Goal: Task Accomplishment & Management: Complete application form

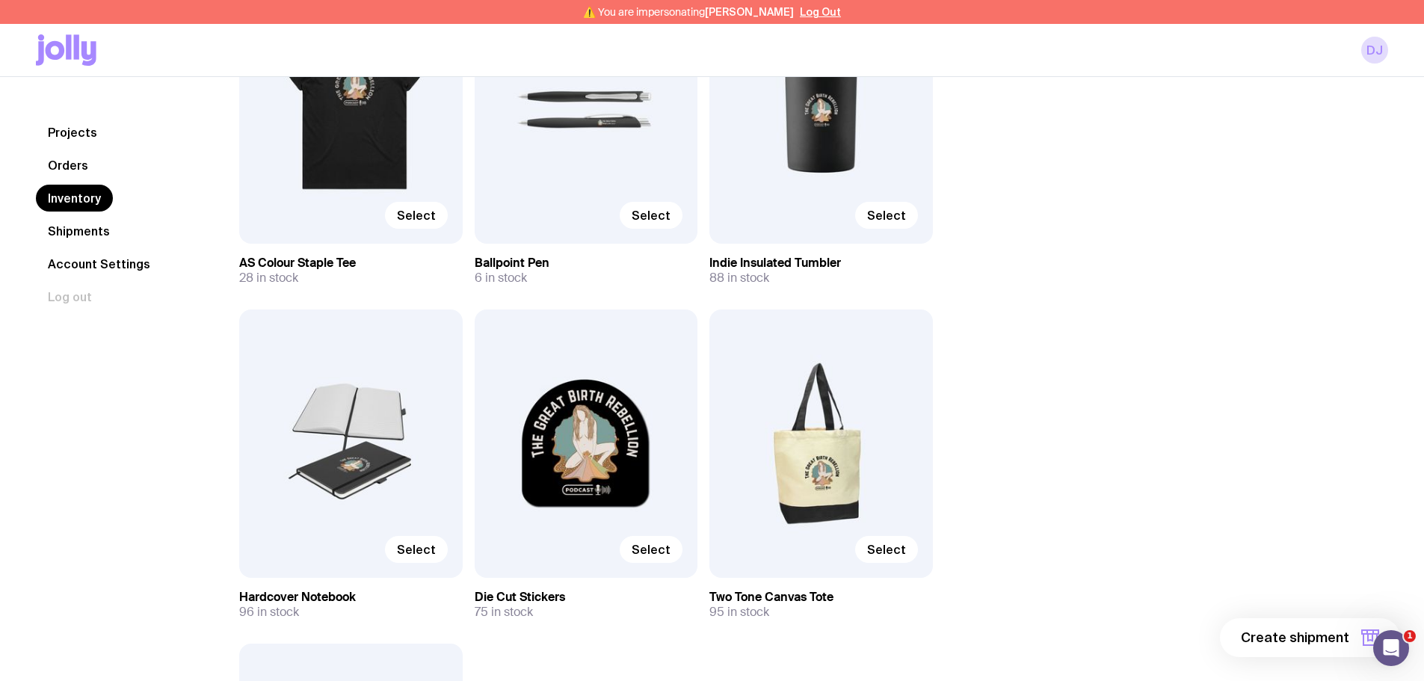
scroll to position [1653, 0]
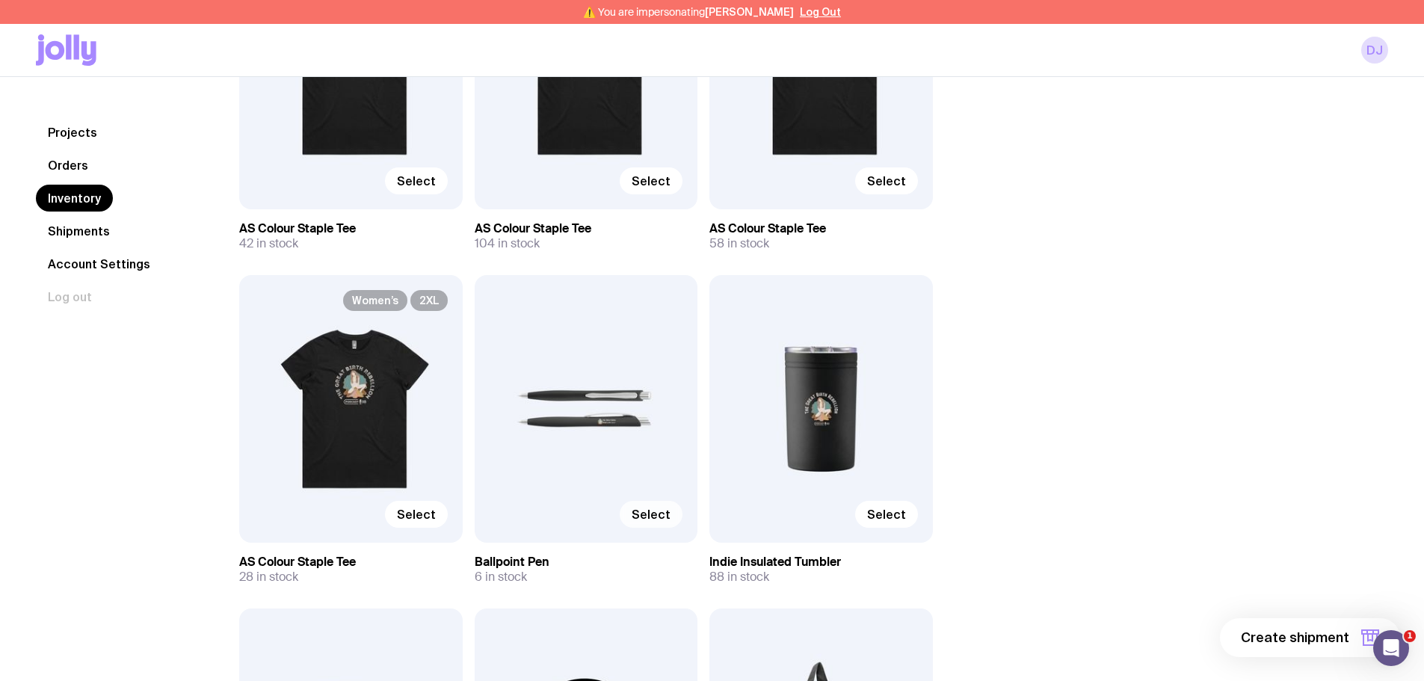
click at [646, 515] on span "Select" at bounding box center [651, 514] width 39 height 15
click at [0, 0] on input "Select" at bounding box center [0, 0] width 0 height 0
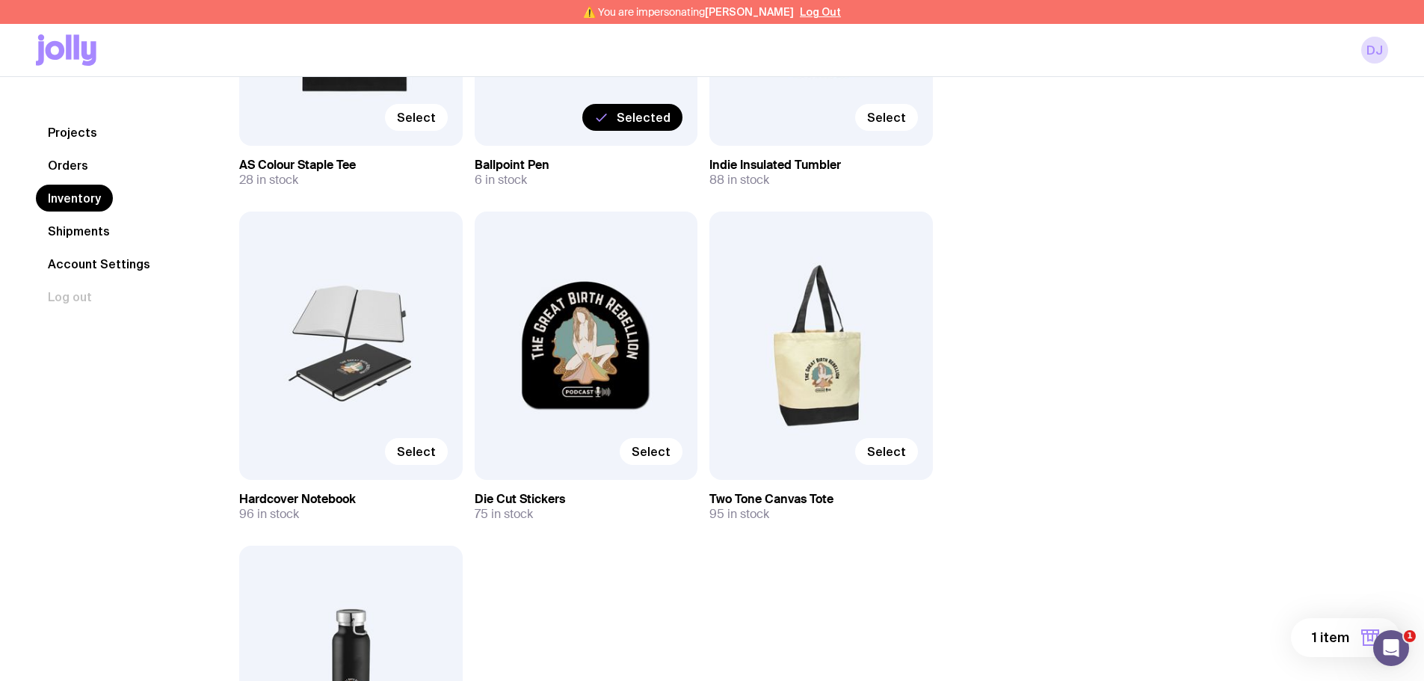
scroll to position [2177, 0]
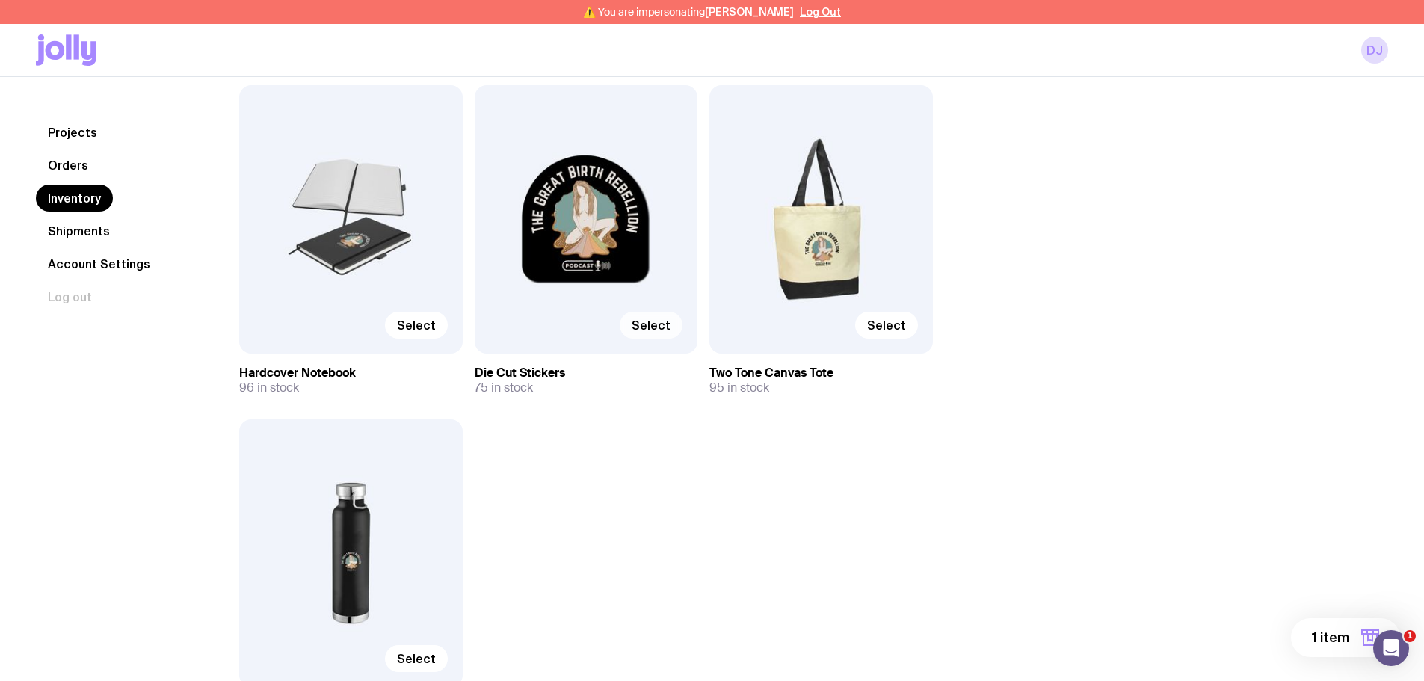
click at [653, 332] on span "Select" at bounding box center [651, 325] width 39 height 15
click at [0, 0] on input "Select" at bounding box center [0, 0] width 0 height 0
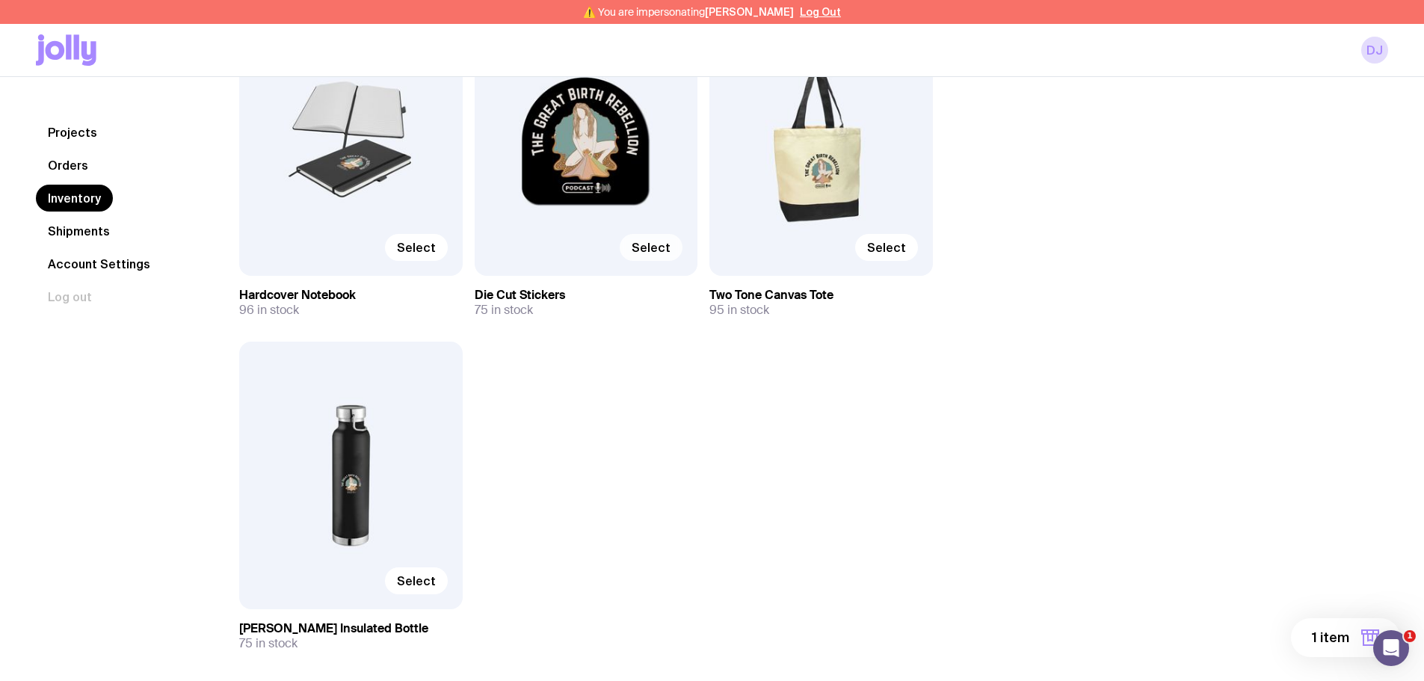
scroll to position [2326, 0]
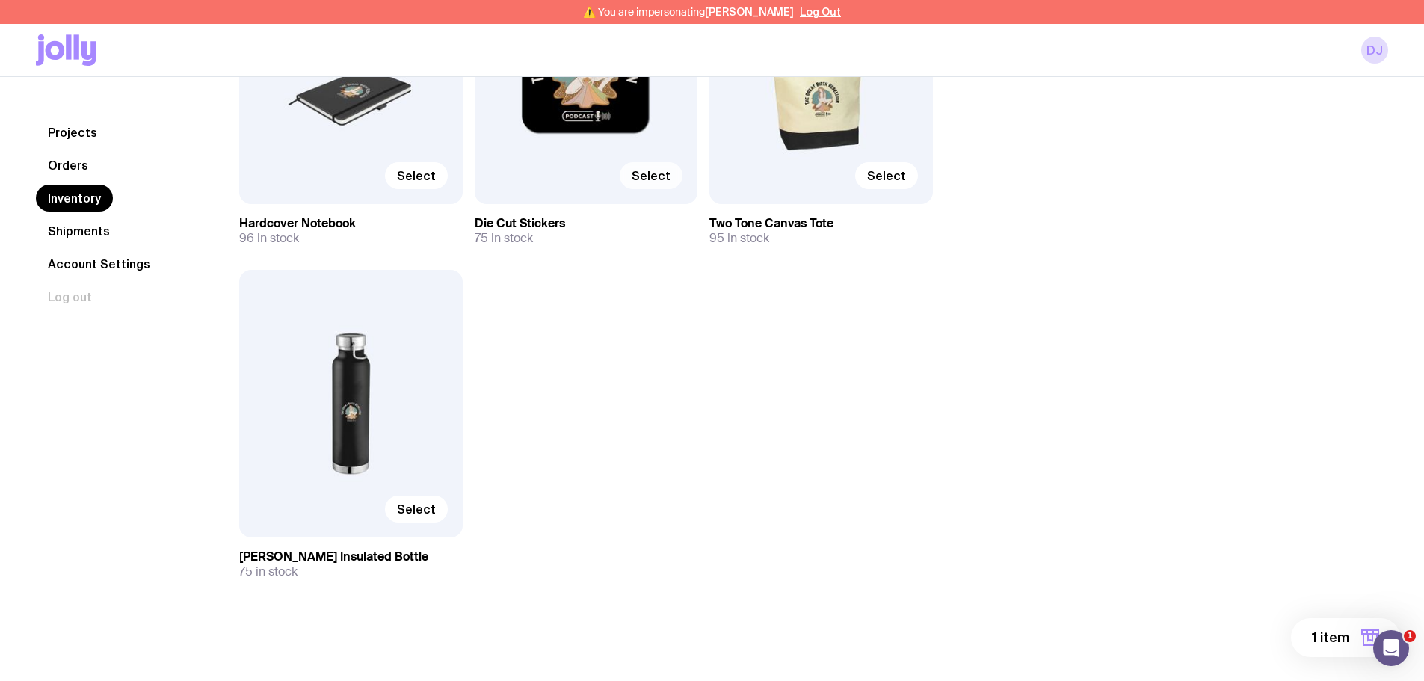
click at [645, 171] on span "Select" at bounding box center [651, 175] width 39 height 15
click at [0, 0] on input "Select" at bounding box center [0, 0] width 0 height 0
click at [1336, 639] on span "2 items" at bounding box center [1325, 638] width 49 height 18
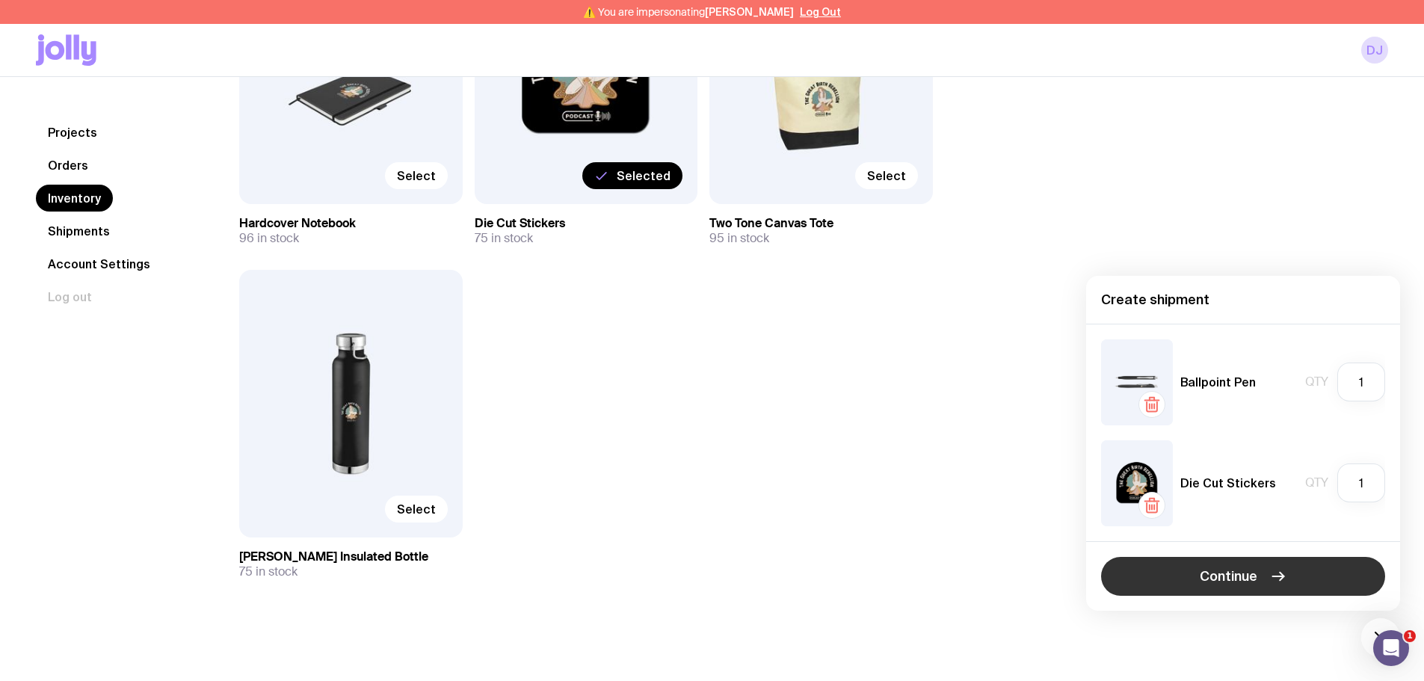
click at [1166, 576] on button "Continue" at bounding box center [1243, 576] width 284 height 39
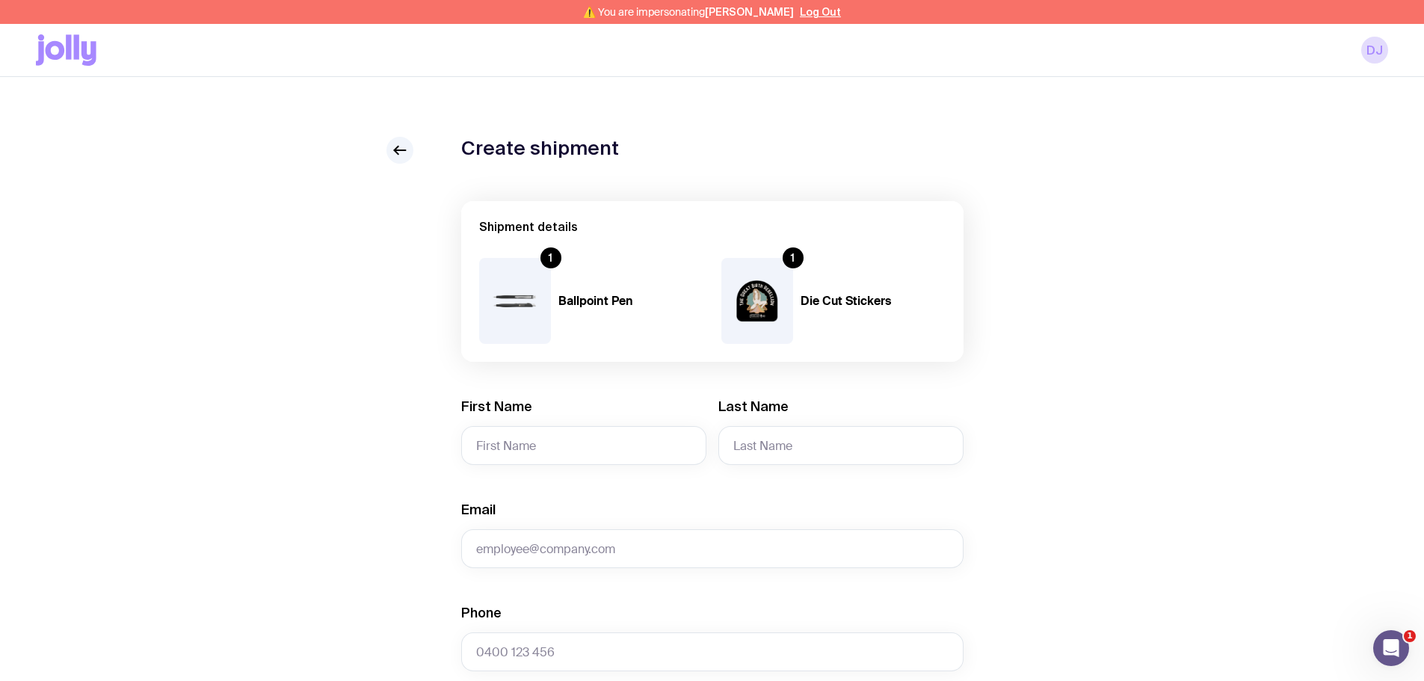
scroll to position [150, 0]
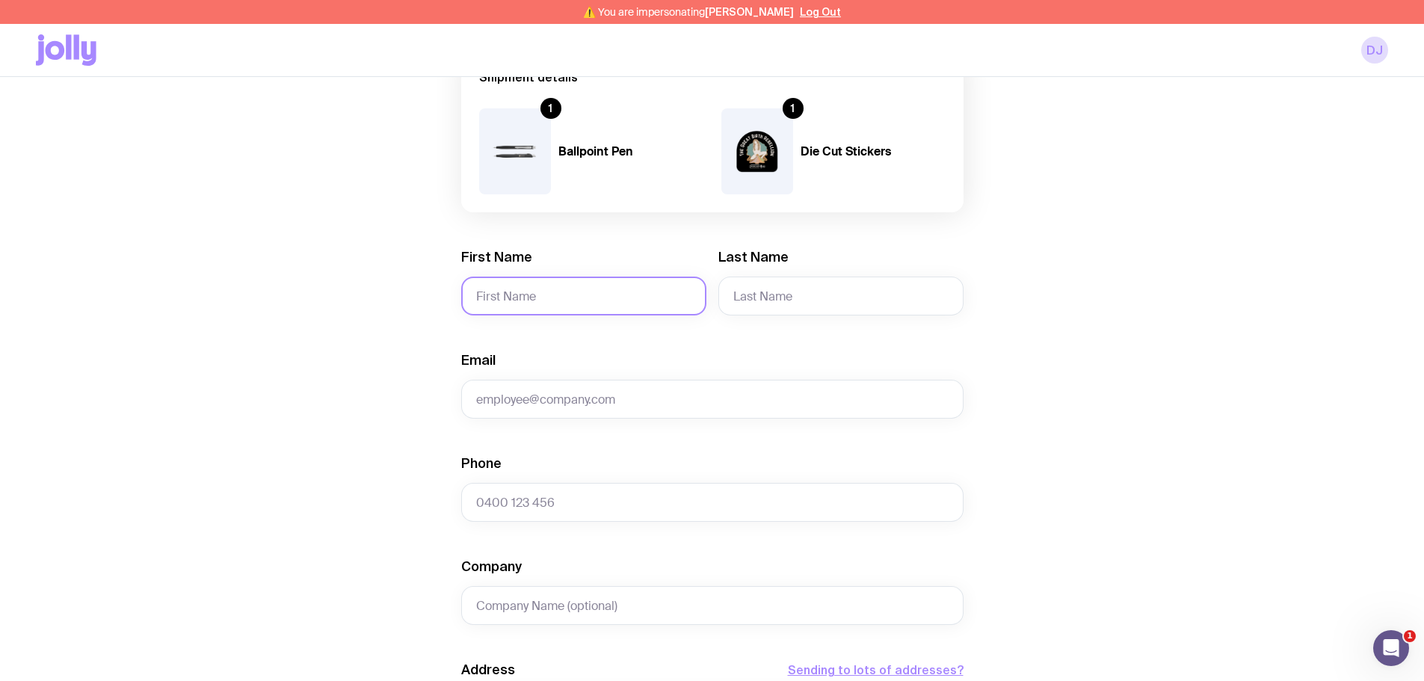
click at [520, 286] on input "First Name" at bounding box center [583, 296] width 245 height 39
paste input "Carly"
type input "Carly"
click at [763, 293] on input "Last Name" at bounding box center [841, 296] width 245 height 39
paste input "Ford"
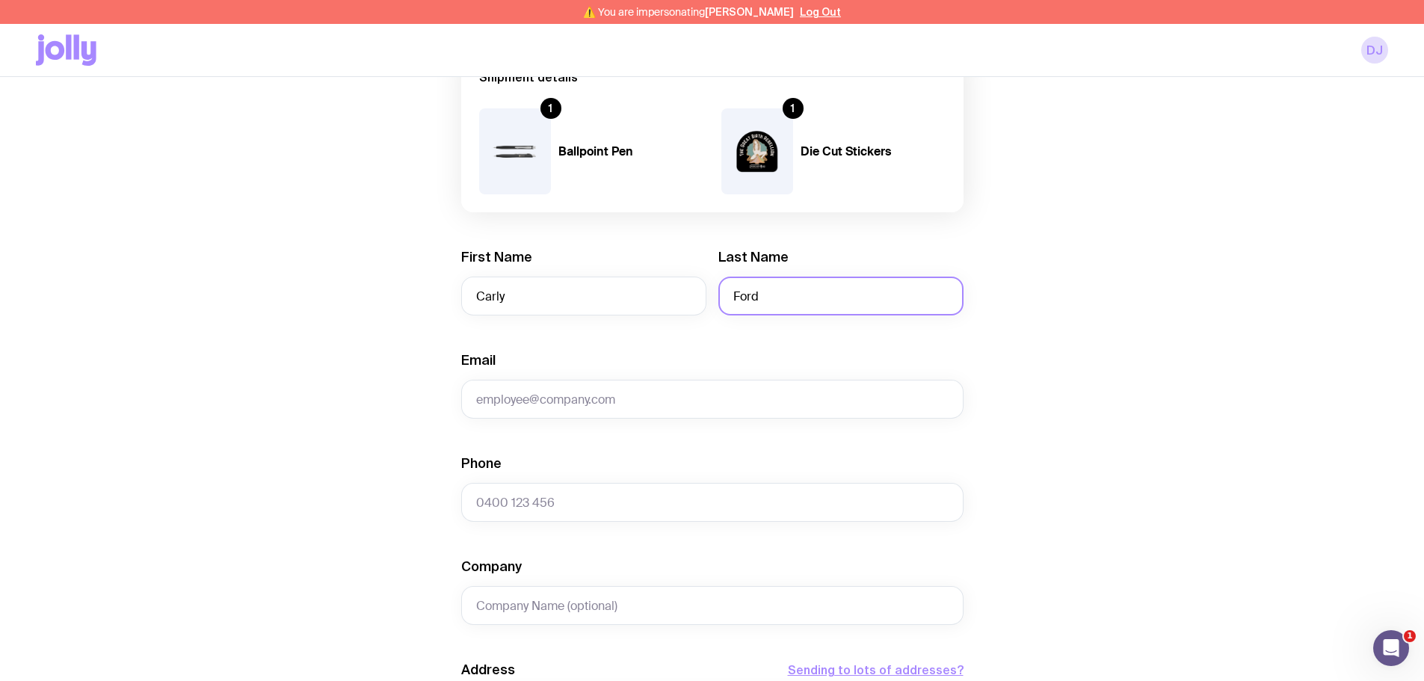
type input "Ford"
click at [535, 504] on input "Phone" at bounding box center [712, 502] width 502 height 39
click at [429, 363] on div "Create shipment Shipment details 1 Ballpoint Pen 1 Die Cut Stickers First Name …" at bounding box center [712, 555] width 1353 height 1137
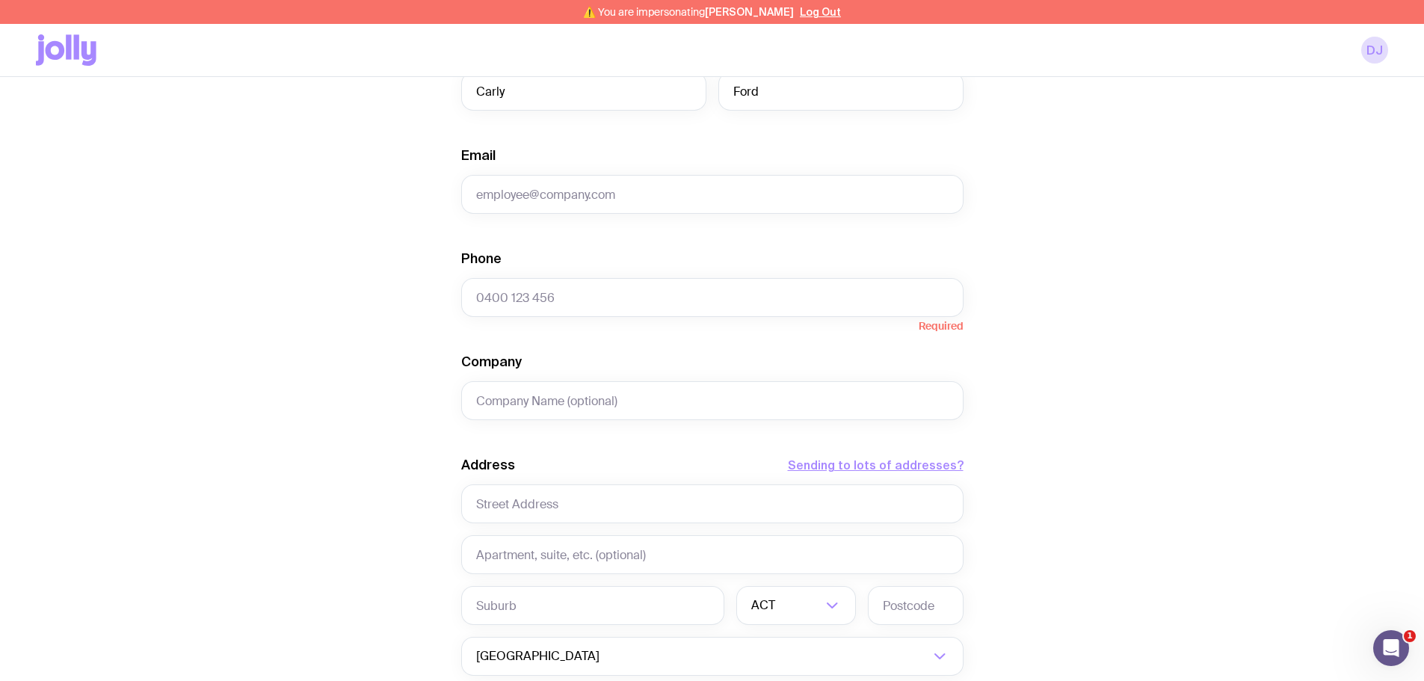
scroll to position [374, 0]
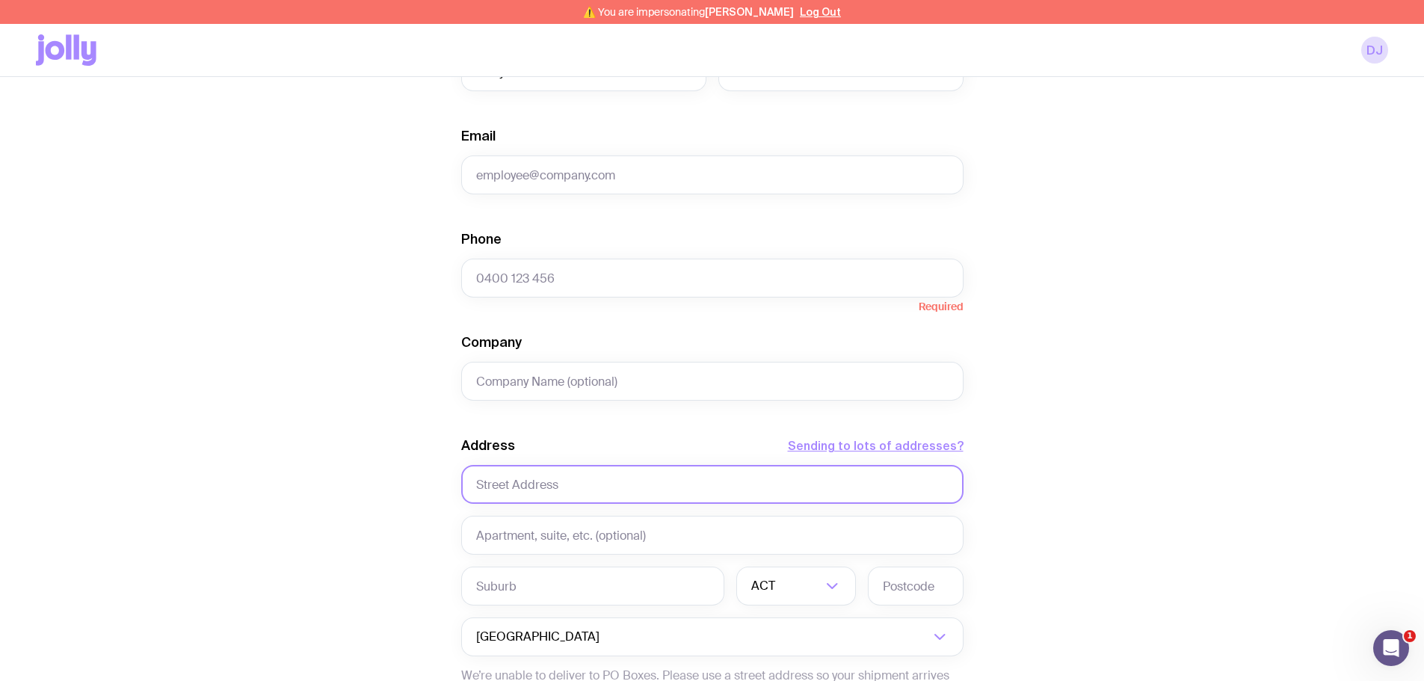
click at [502, 483] on input "text" at bounding box center [712, 484] width 502 height 39
paste input "[STREET_ADDRESS][PERSON_NAME]"
type input "[STREET_ADDRESS][PERSON_NAME]"
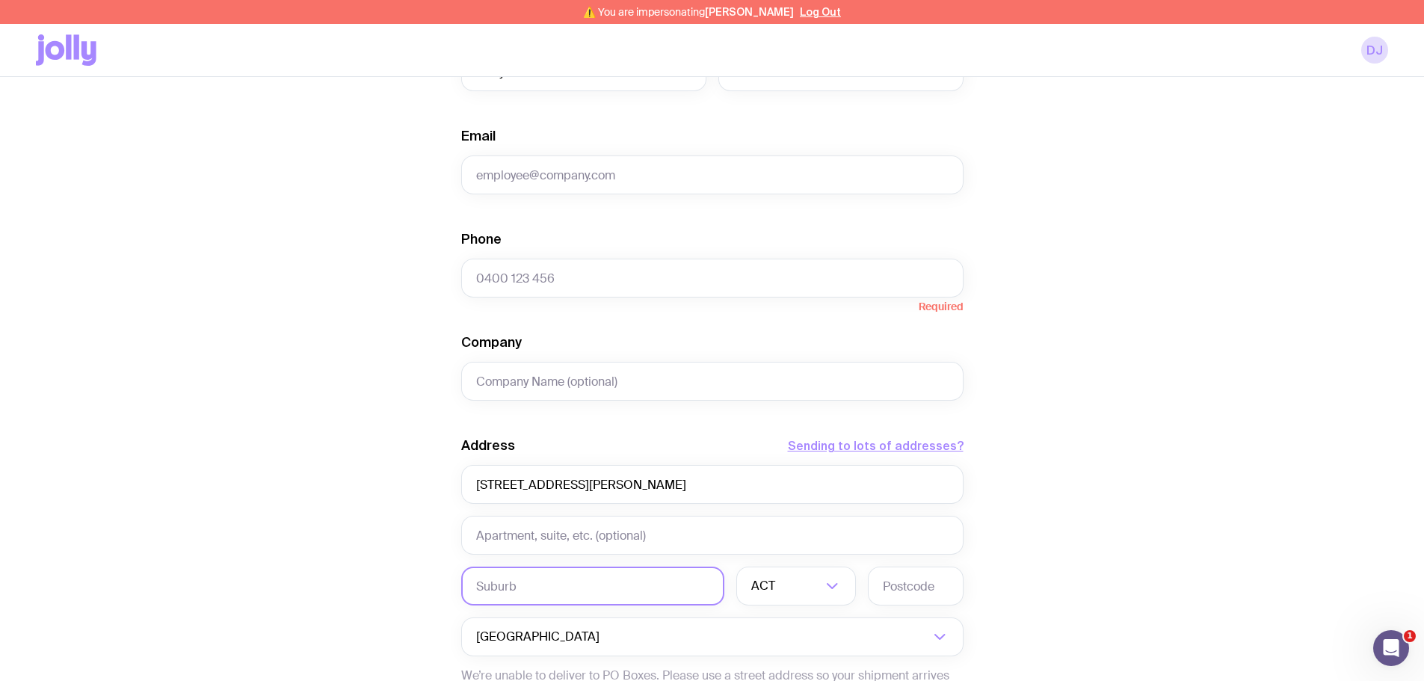
click at [486, 590] on input "text" at bounding box center [592, 586] width 263 height 39
paste input "Mount [PERSON_NAME]"
type input "Mount [PERSON_NAME]"
click at [784, 594] on input "Search for option" at bounding box center [786, 586] width 70 height 39
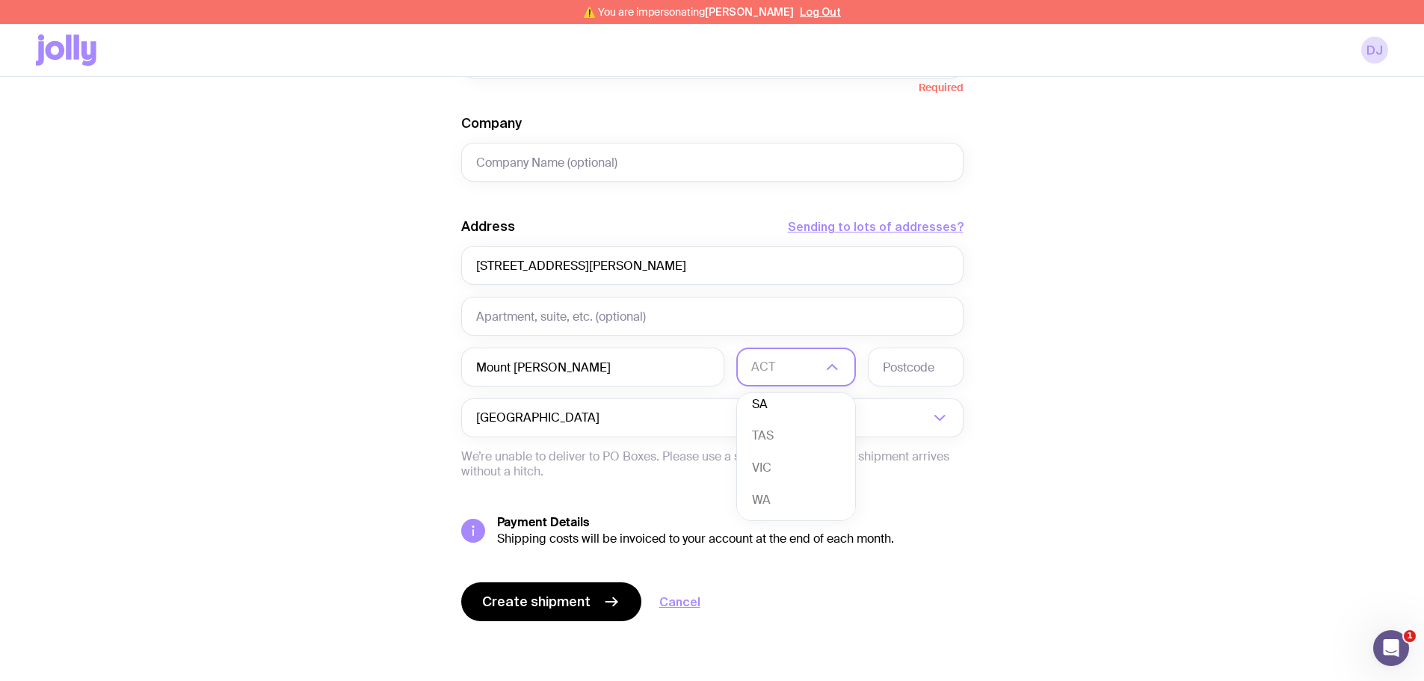
scroll to position [132, 0]
click at [778, 412] on li "SA" at bounding box center [796, 410] width 118 height 32
click at [893, 368] on input "text" at bounding box center [916, 367] width 96 height 39
type input "5251"
click at [378, 455] on div "Create shipment Shipment details 1 Ballpoint Pen 1 Die Cut Stickers First Name …" at bounding box center [712, 112] width 1353 height 1137
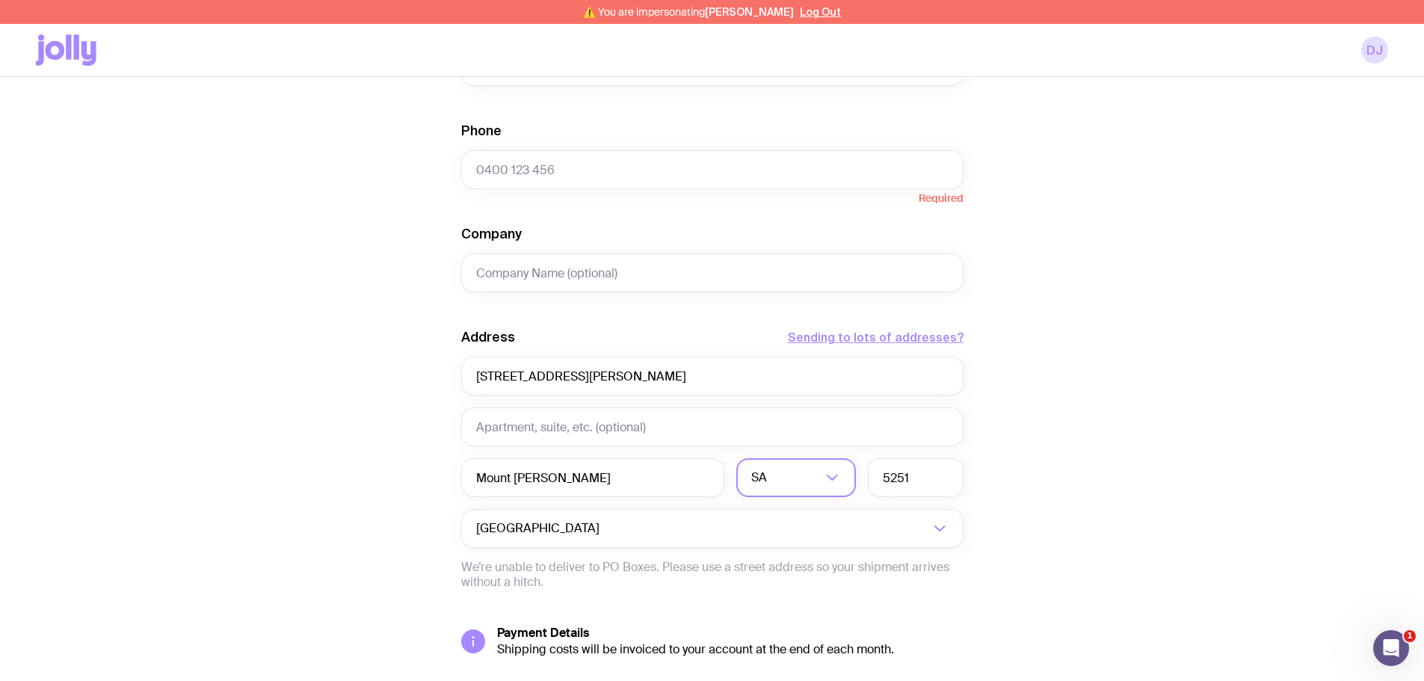
scroll to position [294, 0]
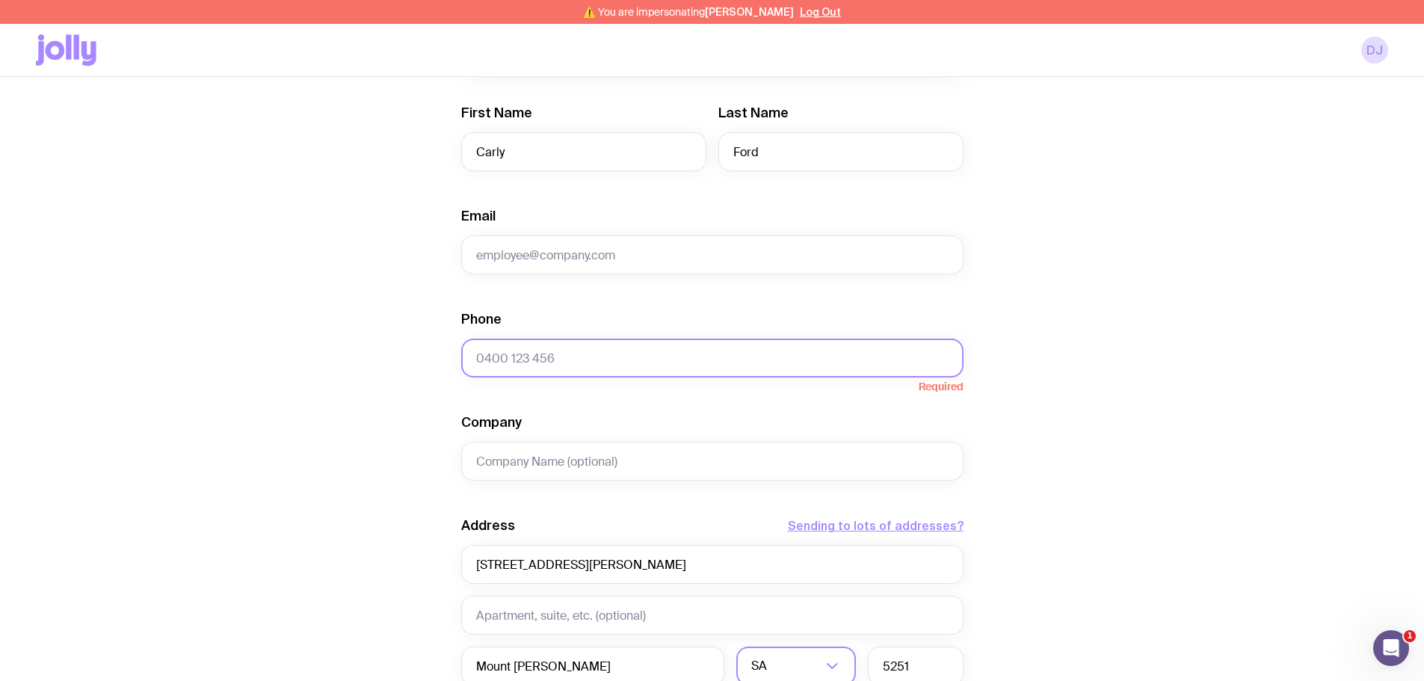
click at [541, 346] on input "Phone" at bounding box center [712, 358] width 502 height 39
paste input "0492079629"
type input "0492079629"
click at [562, 259] on input "Email" at bounding box center [712, 255] width 502 height 39
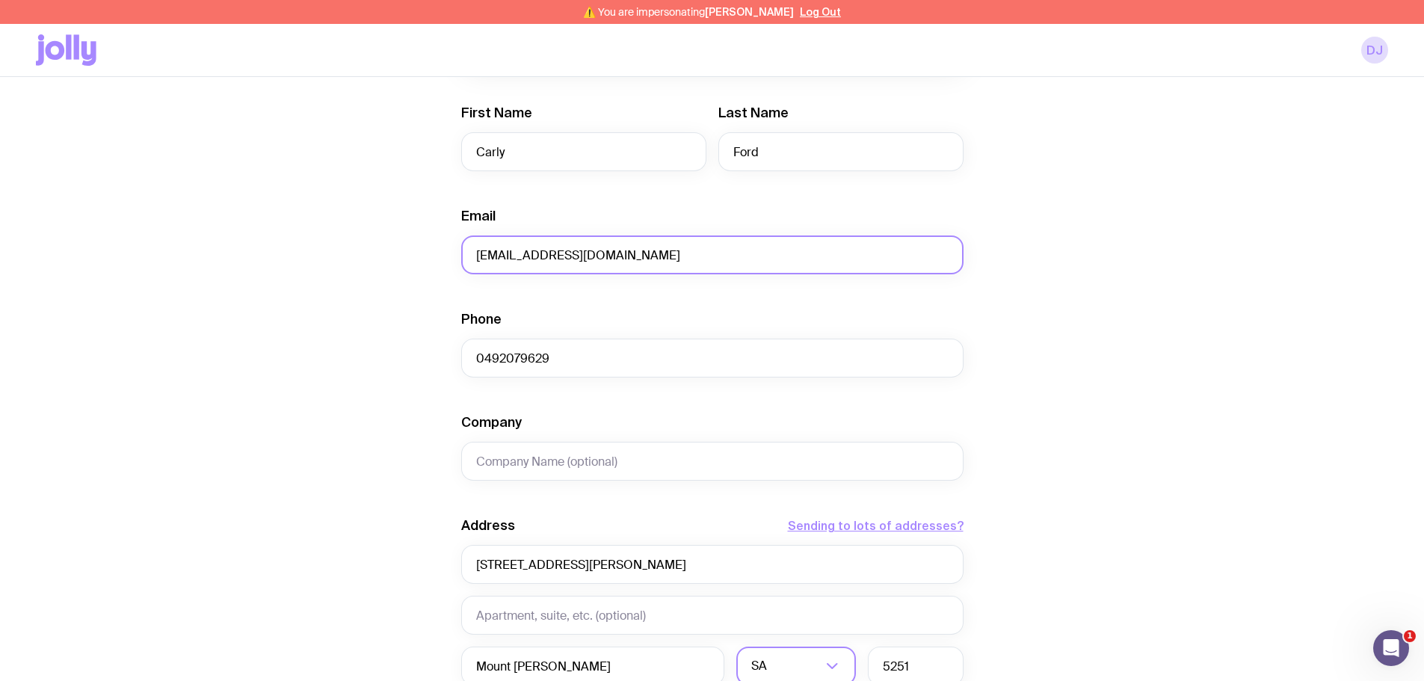
type input "[EMAIL_ADDRESS][DOMAIN_NAME]"
click at [402, 301] on div "Create shipment Shipment details 1 Ballpoint Pen 1 Die Cut Stickers First Name …" at bounding box center [712, 411] width 1353 height 1137
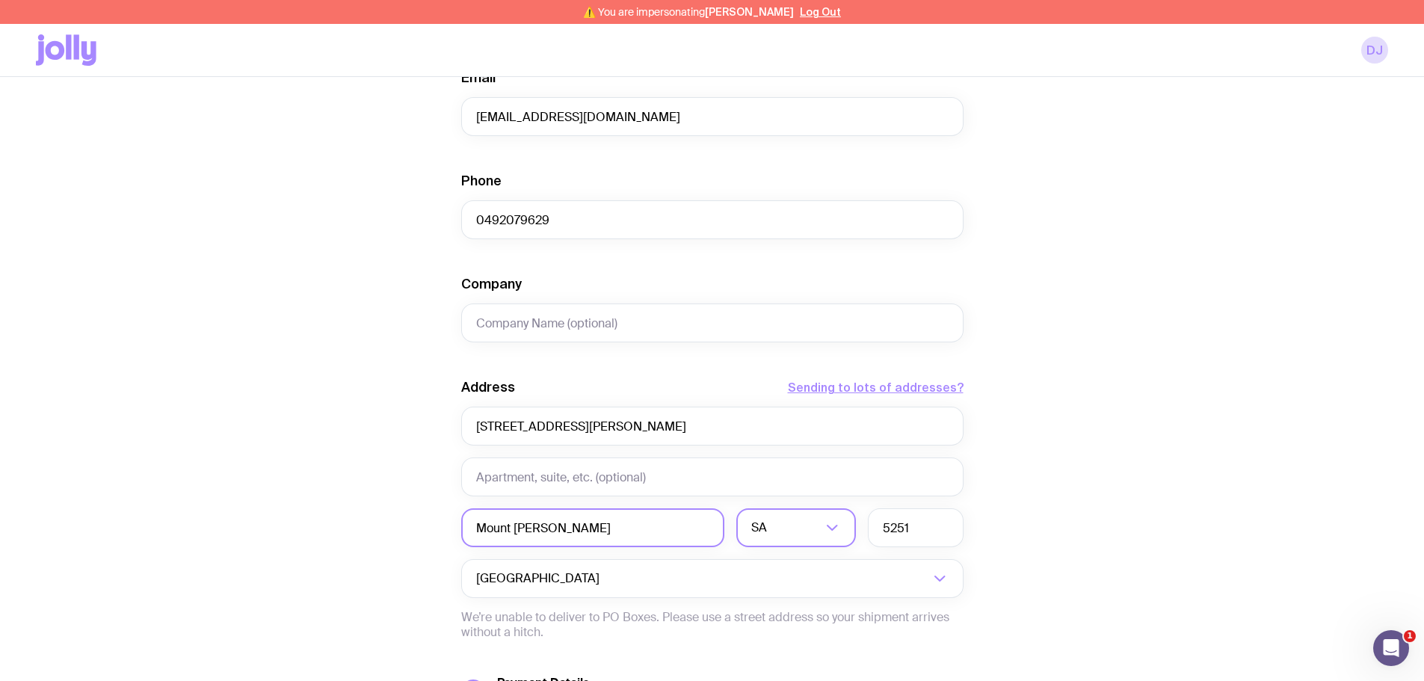
scroll to position [593, 0]
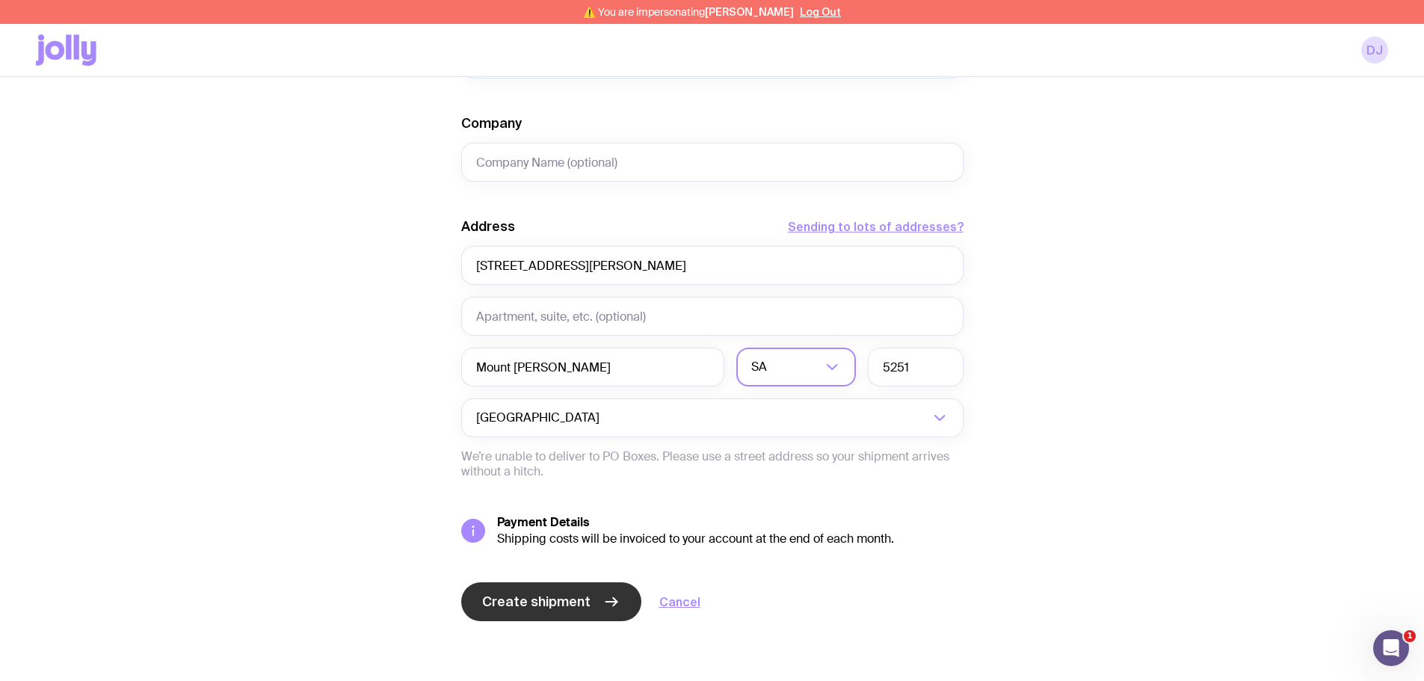
click at [559, 597] on span "Create shipment" at bounding box center [536, 602] width 108 height 18
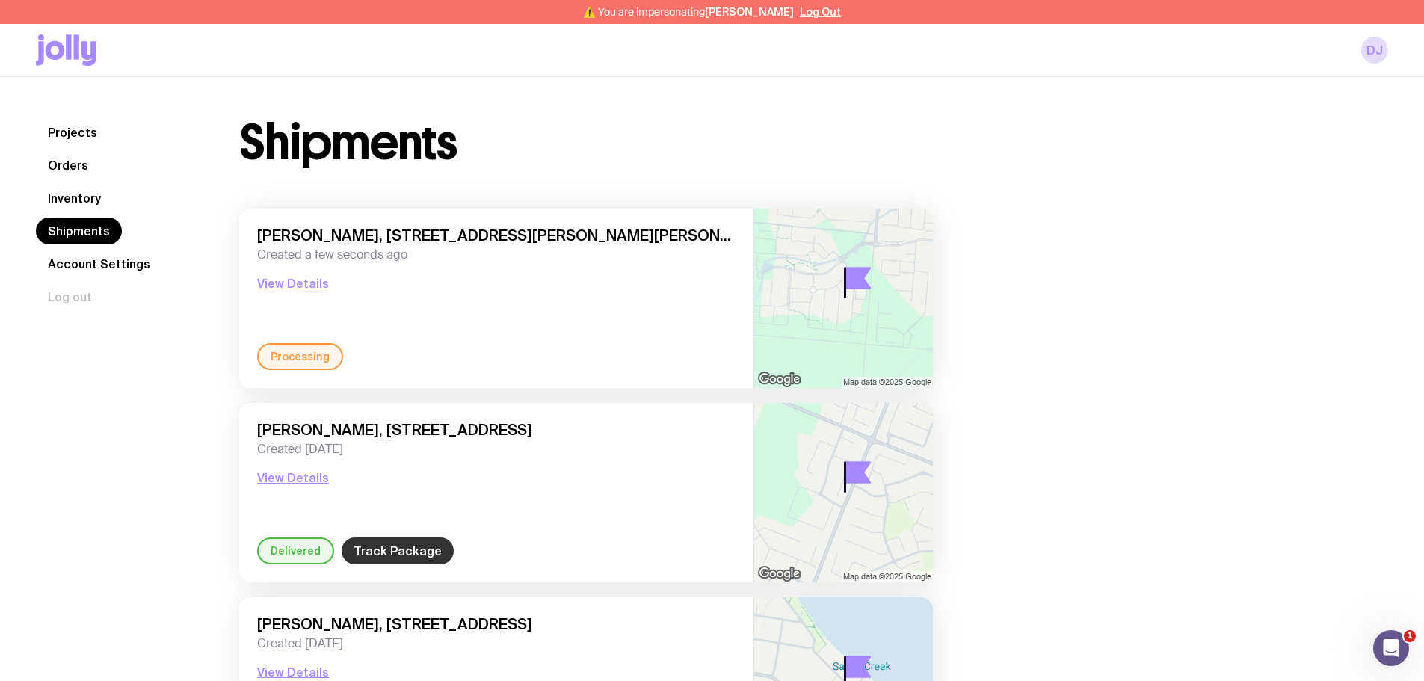
click at [370, 556] on link "Track Package" at bounding box center [398, 551] width 112 height 27
